Goal: Transaction & Acquisition: Purchase product/service

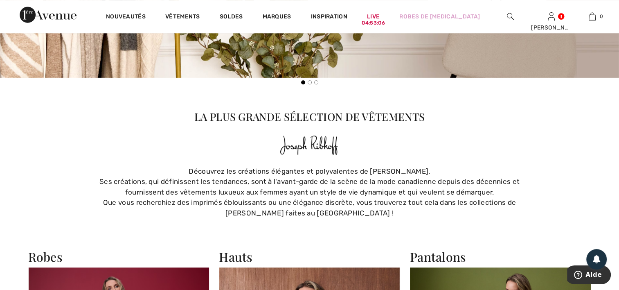
scroll to position [532, 0]
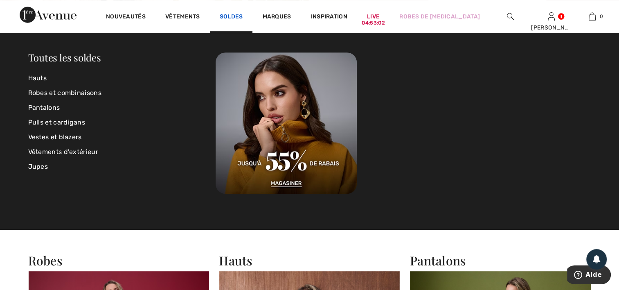
click at [232, 16] on link "Soldes" at bounding box center [231, 17] width 23 height 9
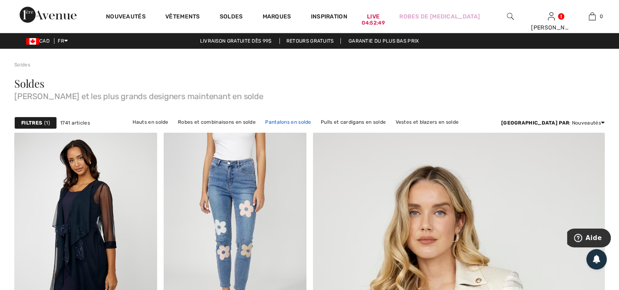
click at [303, 122] on link "Pantalons en solde" at bounding box center [288, 122] width 54 height 11
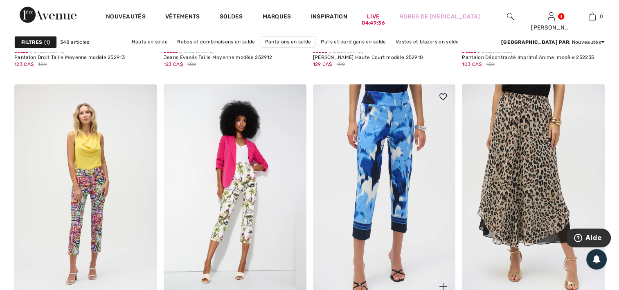
scroll to position [3314, 0]
